Goal: Task Accomplishment & Management: Manage account settings

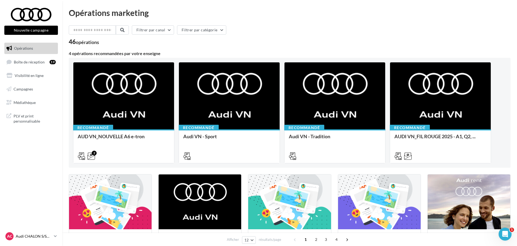
click at [54, 236] on icon at bounding box center [55, 236] width 3 height 5
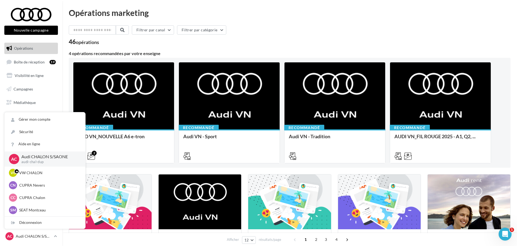
click at [202, 48] on div "Filtrer par canal Filtrer par catégorie 46 opérations 4 opérations recommandées…" at bounding box center [290, 248] width 442 height 447
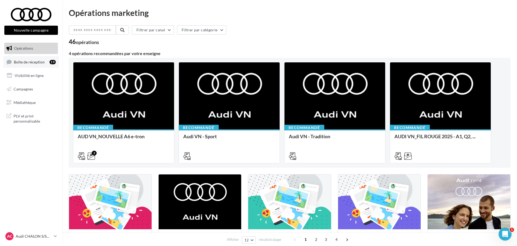
click at [31, 65] on link "Boîte de réception 19" at bounding box center [31, 62] width 56 height 12
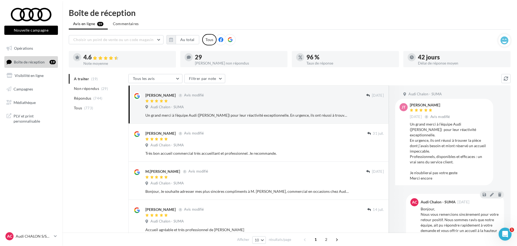
click at [229, 41] on icon at bounding box center [230, 39] width 5 height 5
click at [446, 74] on div "Tous les avis Tous les avis Avis avec commentaire Avis sans commentaire Filtrer…" at bounding box center [314, 79] width 373 height 10
click at [181, 41] on button "Au total" at bounding box center [188, 39] width 24 height 9
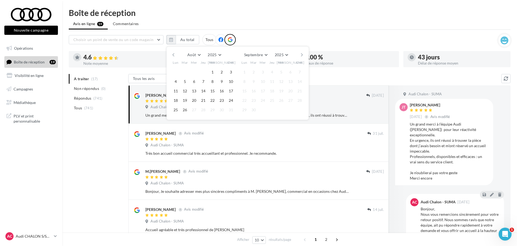
click at [173, 56] on button "button" at bounding box center [173, 55] width 5 height 8
click at [183, 72] on button "1" at bounding box center [185, 72] width 8 height 8
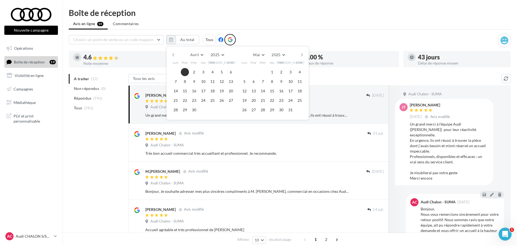
click at [304, 55] on button "button" at bounding box center [301, 55] width 5 height 8
click at [299, 56] on button "button" at bounding box center [301, 55] width 5 height 8
click at [241, 111] on button "25" at bounding box center [244, 110] width 8 height 8
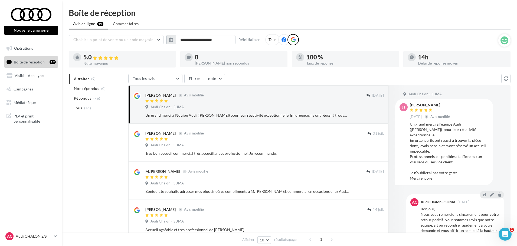
click at [173, 40] on icon "button" at bounding box center [171, 40] width 4 height 4
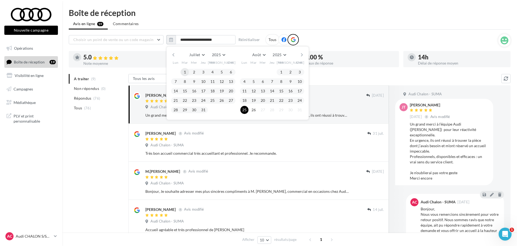
click at [186, 73] on button "1" at bounding box center [185, 72] width 8 height 8
click at [242, 110] on button "25" at bounding box center [244, 110] width 8 height 8
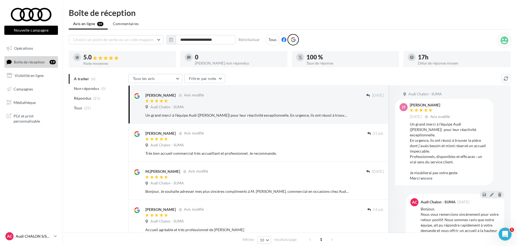
click at [55, 237] on icon at bounding box center [55, 236] width 3 height 5
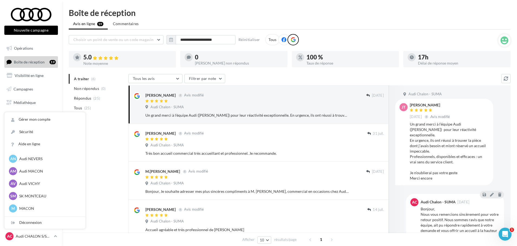
scroll to position [248, 0]
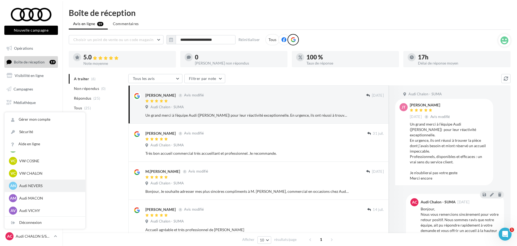
click at [25, 187] on p "Audi NEVERS" at bounding box center [49, 185] width 60 height 5
